Goal: Transaction & Acquisition: Purchase product/service

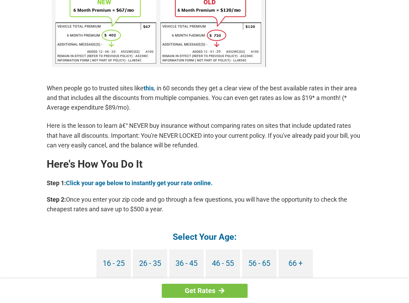
scroll to position [480, 0]
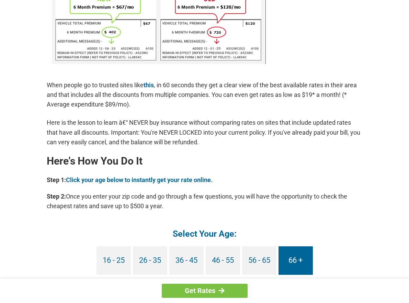
click at [297, 254] on link "66 +" at bounding box center [295, 260] width 34 height 28
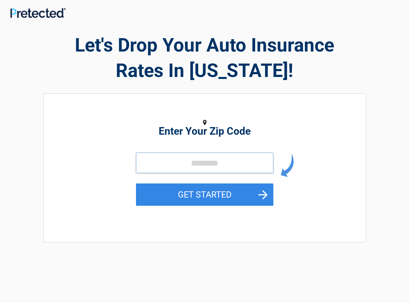
drag, startPoint x: 169, startPoint y: 173, endPoint x: 170, endPoint y: 177, distance: 4.6
click at [170, 173] on input "tel" at bounding box center [204, 162] width 137 height 21
type input "*****"
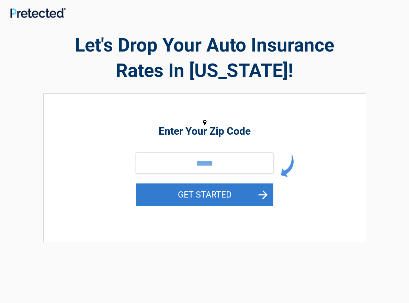
click at [264, 200] on button "GET STARTED" at bounding box center [204, 194] width 137 height 22
